Goal: Information Seeking & Learning: Learn about a topic

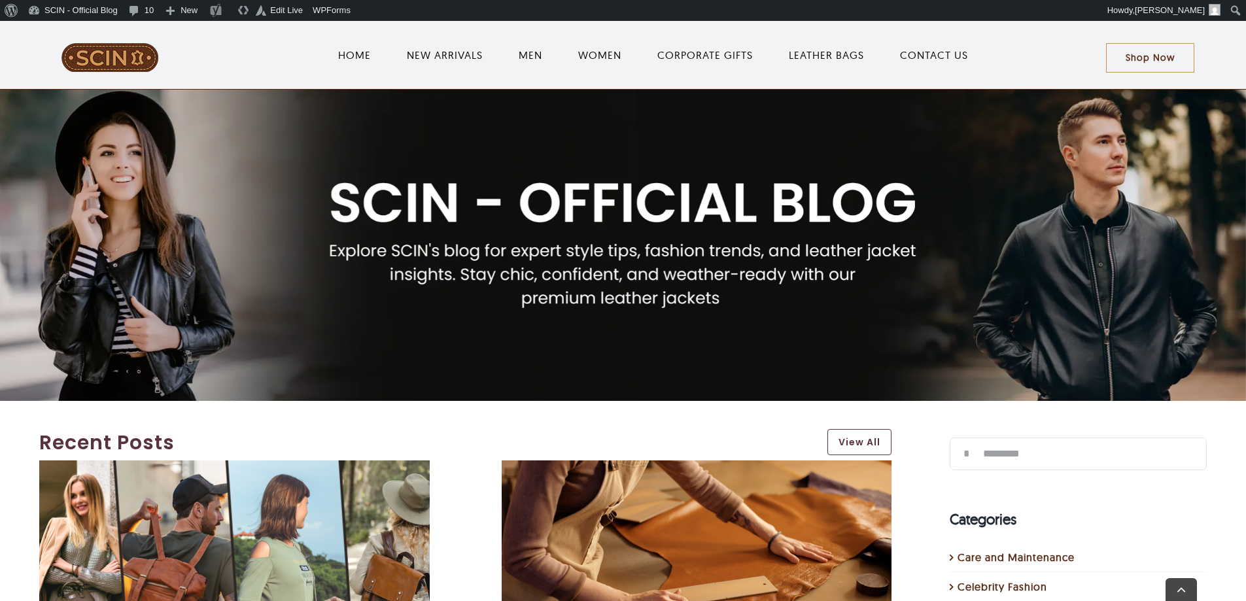
scroll to position [523, 0]
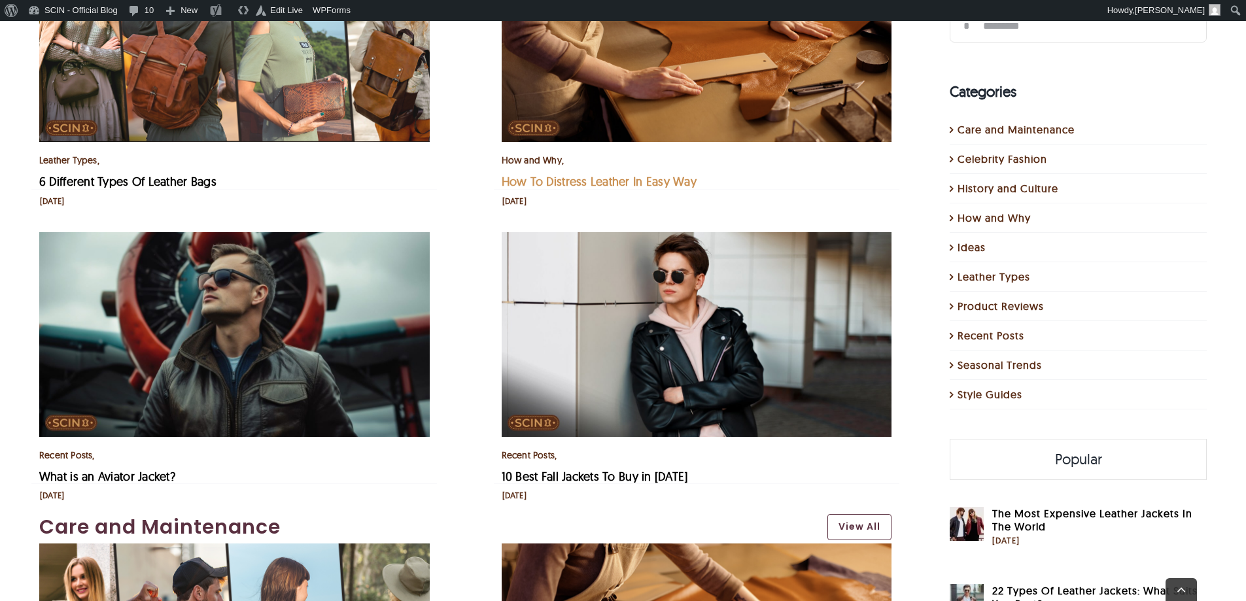
click at [605, 179] on link "How To Distress Leather In Easy Way" at bounding box center [599, 181] width 195 height 15
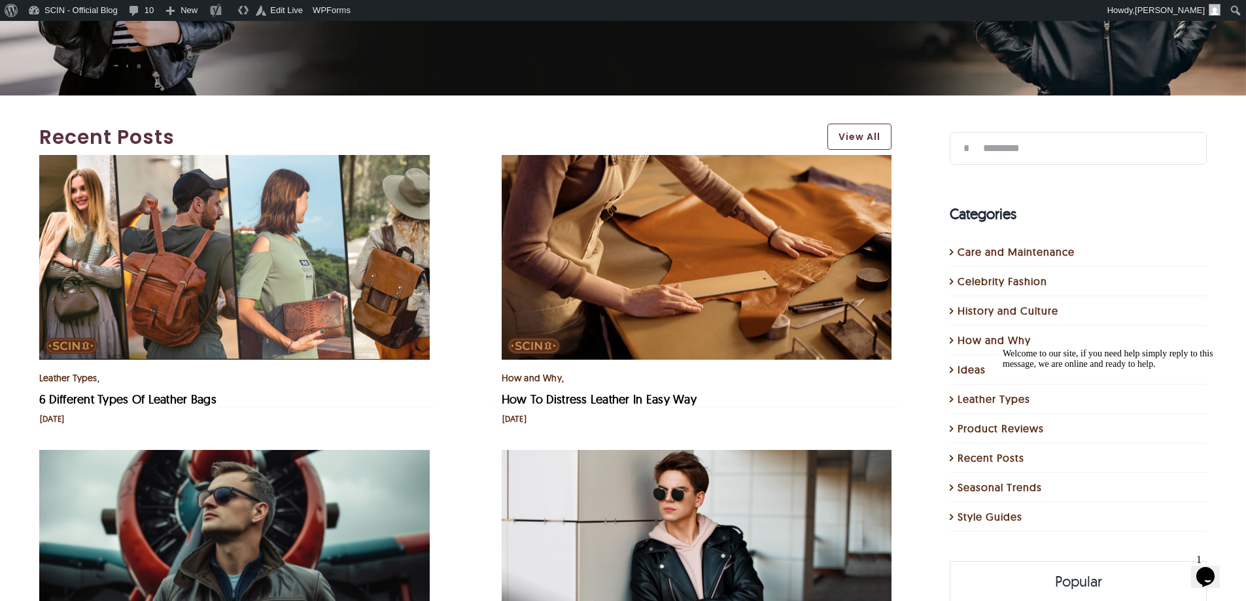
scroll to position [131, 0]
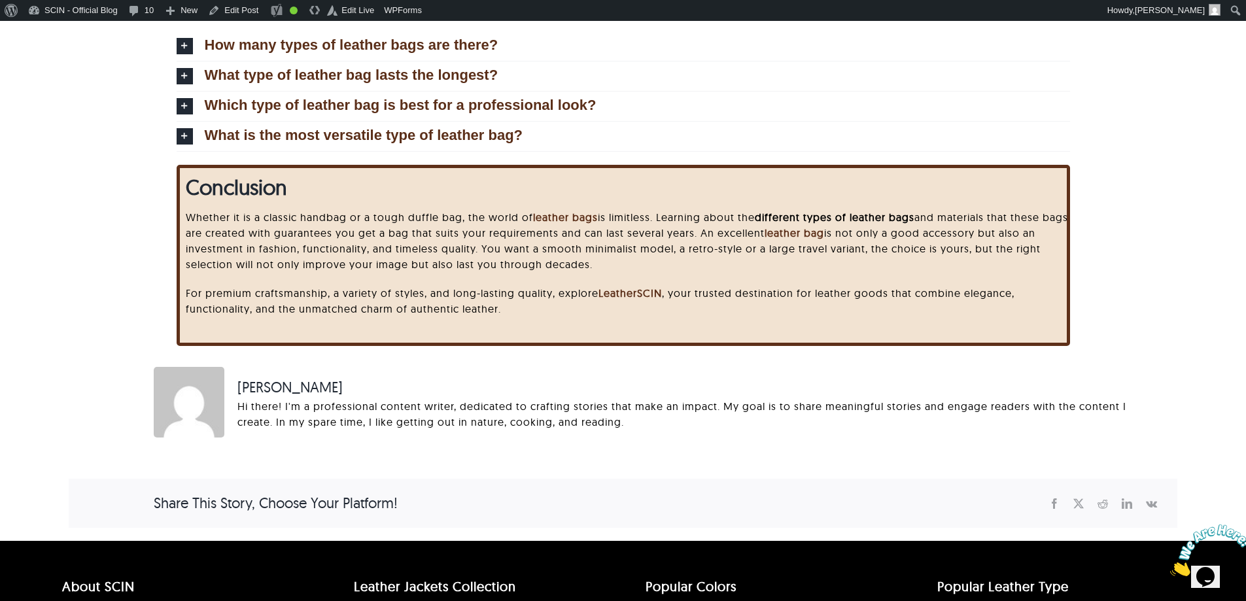
scroll to position [4500, 0]
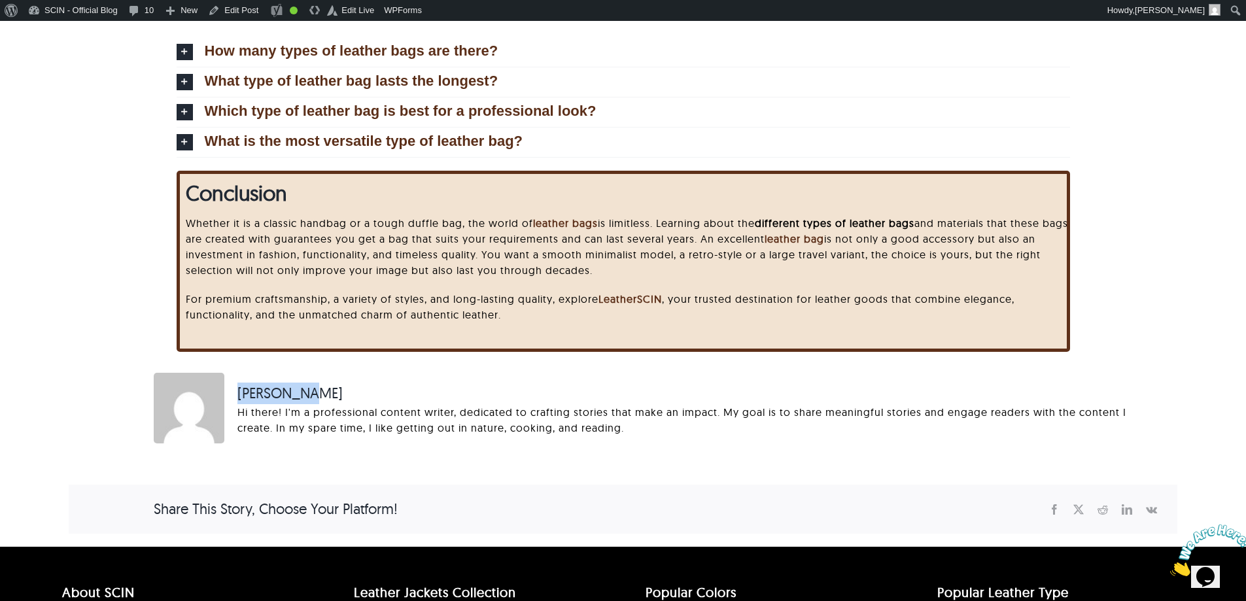
drag, startPoint x: 237, startPoint y: 387, endPoint x: 416, endPoint y: 387, distance: 179.2
click at [416, 387] on div "Samantha L Hi there! I'm a professional content writer, dedicated to crafting s…" at bounding box center [697, 409] width 946 height 73
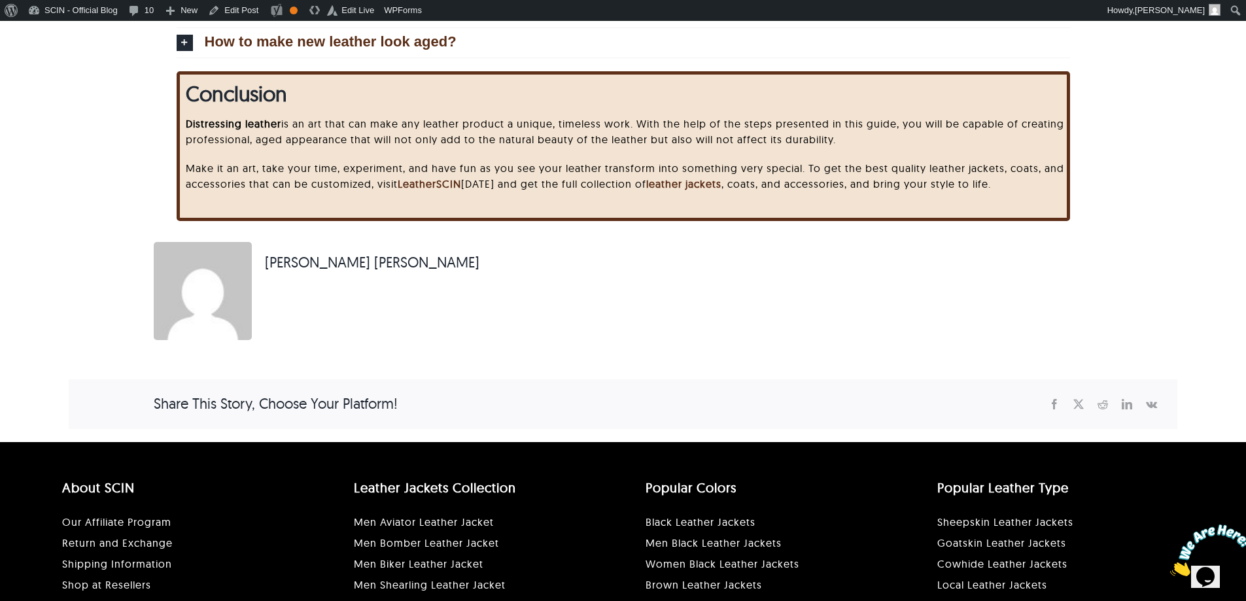
scroll to position [4350, 0]
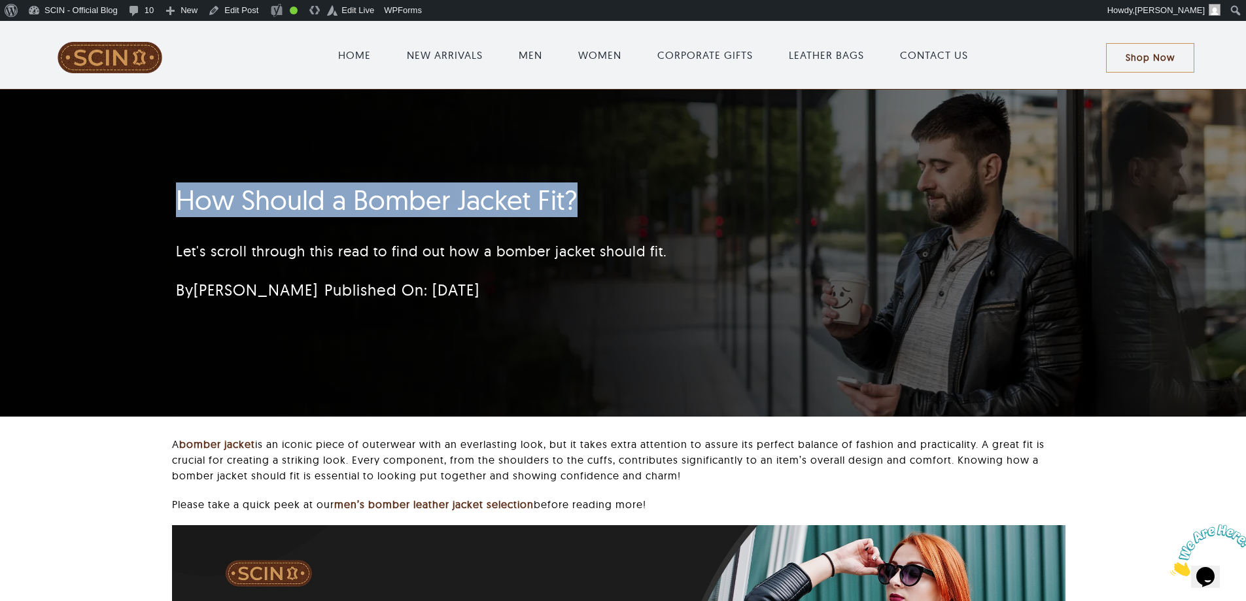
click at [627, 208] on div "How Should a Bomber Jacket Fit? Let's scroll through this read to find out how …" at bounding box center [545, 246] width 774 height 139
click at [322, 145] on div "How Should a Bomber Jacket Fit? Let's scroll through this read to find out how …" at bounding box center [622, 253] width 929 height 327
drag, startPoint x: 162, startPoint y: 190, endPoint x: 563, endPoint y: 202, distance: 400.5
click at [563, 202] on div "How Should a Bomber Jacket Fit? Let's scroll through this read to find out how …" at bounding box center [545, 246] width 774 height 139
copy h1 "How Should a Bomber Jacket Fit"
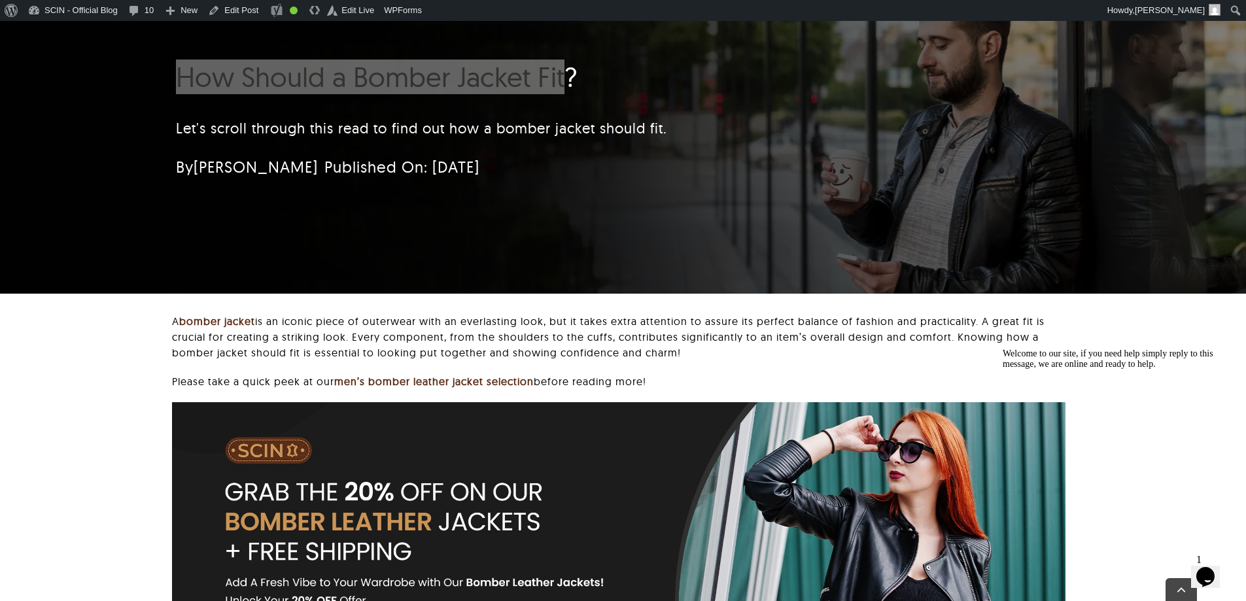
scroll to position [262, 0]
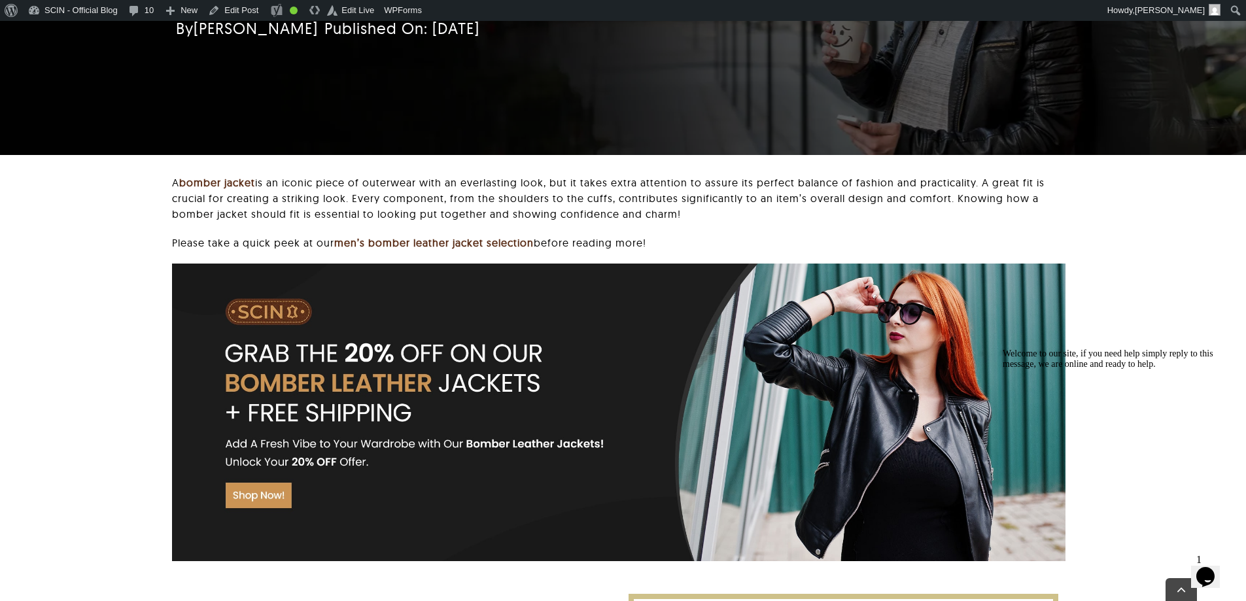
click at [99, 184] on div "A bomber jacket is an iconic piece of outerwear with an everlasting look, but i…" at bounding box center [623, 375] width 1109 height 400
